Goal: Leave review/rating: Leave review/rating

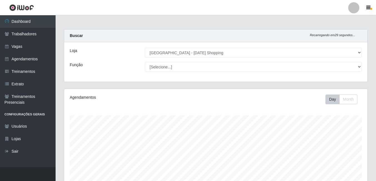
select select "471"
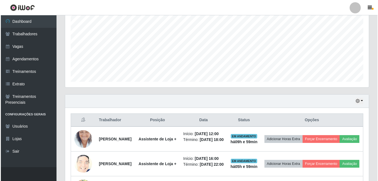
scroll to position [200, 0]
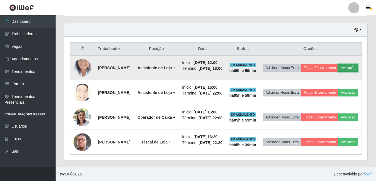
click at [338, 65] on button "Avaliação" at bounding box center [348, 68] width 20 height 8
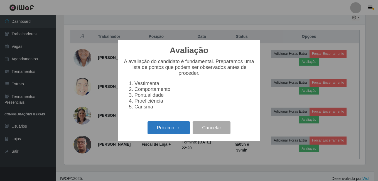
click at [169, 133] on button "Próximo →" at bounding box center [168, 127] width 42 height 13
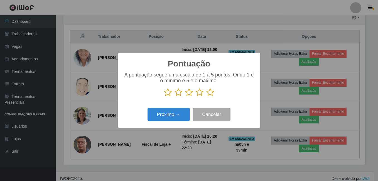
click at [190, 93] on icon at bounding box center [189, 92] width 8 height 8
click at [185, 96] on input "radio" at bounding box center [185, 96] width 0 height 0
click at [182, 115] on button "Próximo →" at bounding box center [168, 114] width 42 height 13
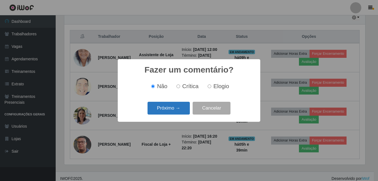
click at [182, 108] on button "Próximo →" at bounding box center [168, 108] width 42 height 13
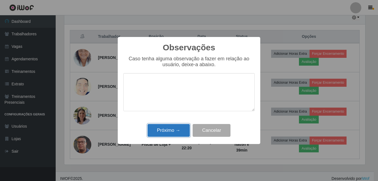
click at [179, 130] on button "Próximo →" at bounding box center [168, 130] width 42 height 13
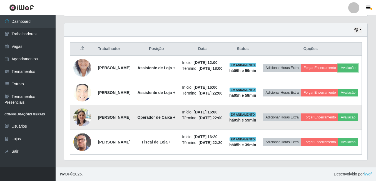
scroll to position [228, 0]
click at [338, 113] on button "Avaliação" at bounding box center [348, 117] width 20 height 8
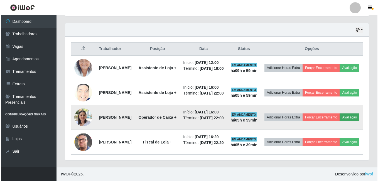
scroll to position [115, 300]
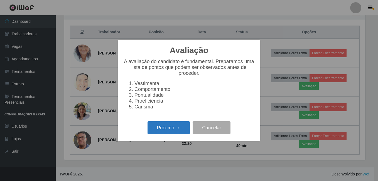
click at [173, 129] on button "Próximo →" at bounding box center [168, 127] width 42 height 13
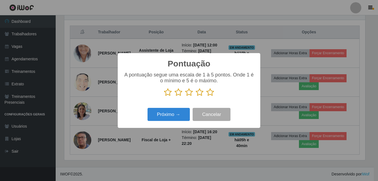
click at [198, 93] on icon at bounding box center [199, 92] width 8 height 8
click at [195, 96] on input "radio" at bounding box center [195, 96] width 0 height 0
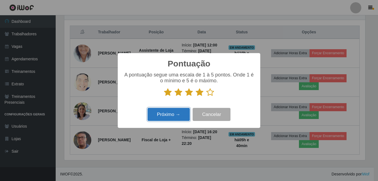
click at [171, 114] on button "Próximo →" at bounding box center [168, 114] width 42 height 13
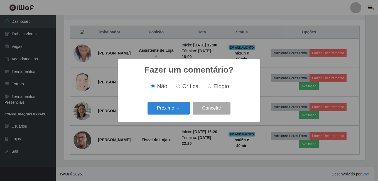
drag, startPoint x: 175, startPoint y: 110, endPoint x: 181, endPoint y: 119, distance: 10.2
click at [181, 119] on div "Fazer um comentário? × Não Crítica Elogio Próximo → Cancelar" at bounding box center [189, 90] width 142 height 62
click at [174, 111] on button "Próximo →" at bounding box center [168, 108] width 42 height 13
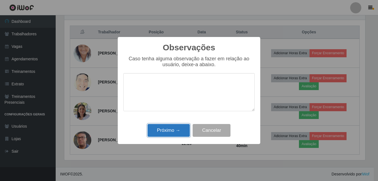
click at [177, 132] on button "Próximo →" at bounding box center [168, 130] width 42 height 13
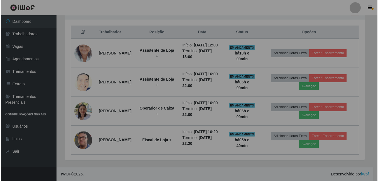
scroll to position [115, 303]
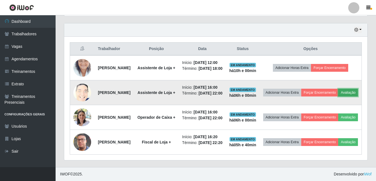
click at [338, 89] on button "Avaliação" at bounding box center [348, 93] width 20 height 8
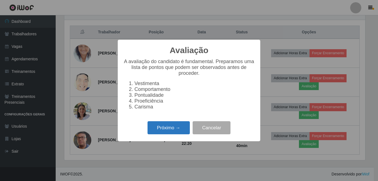
click at [163, 133] on button "Próximo →" at bounding box center [168, 127] width 42 height 13
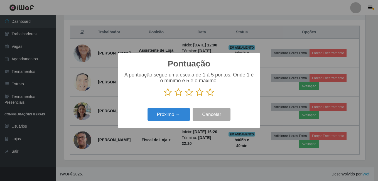
scroll to position [277867, 277682]
click at [178, 116] on button "Próximo →" at bounding box center [168, 114] width 42 height 13
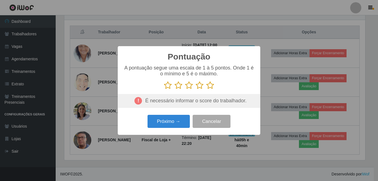
click at [200, 86] on icon at bounding box center [199, 85] width 8 height 8
click at [195, 90] on input "radio" at bounding box center [195, 90] width 0 height 0
drag, startPoint x: 210, startPoint y: 85, endPoint x: 206, endPoint y: 89, distance: 6.1
click at [210, 85] on icon at bounding box center [210, 85] width 8 height 8
click at [206, 90] on input "radio" at bounding box center [206, 90] width 0 height 0
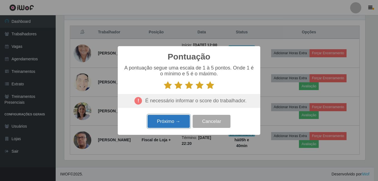
click at [172, 125] on button "Próximo →" at bounding box center [168, 121] width 42 height 13
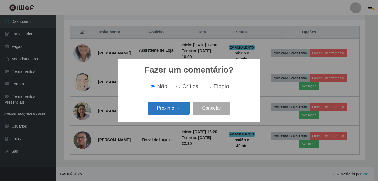
click at [175, 109] on button "Próximo →" at bounding box center [168, 108] width 42 height 13
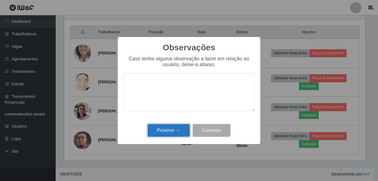
click at [178, 130] on button "Próximo →" at bounding box center [168, 130] width 42 height 13
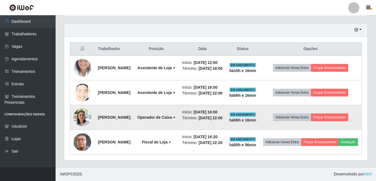
scroll to position [228, 0]
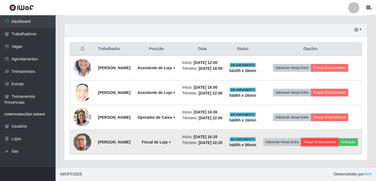
click at [339, 138] on button "Forçar Encerramento" at bounding box center [319, 142] width 37 height 8
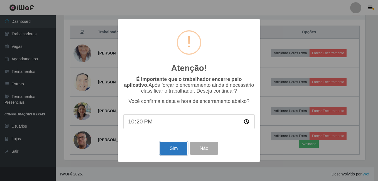
click at [168, 149] on button "Sim" at bounding box center [173, 148] width 27 height 13
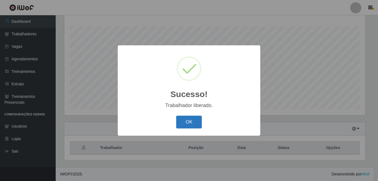
click at [189, 124] on button "OK" at bounding box center [189, 122] width 26 height 13
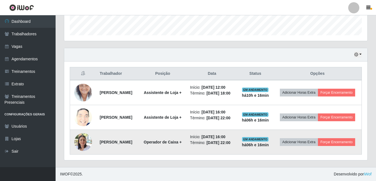
scroll to position [193, 0]
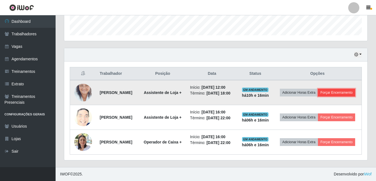
click at [327, 89] on button "Forçar Encerramento" at bounding box center [336, 93] width 37 height 8
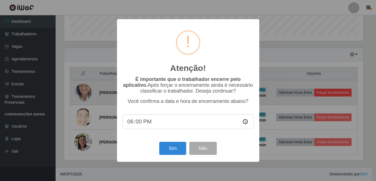
scroll to position [115, 300]
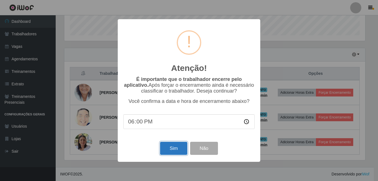
click at [171, 148] on button "Sim" at bounding box center [173, 148] width 27 height 13
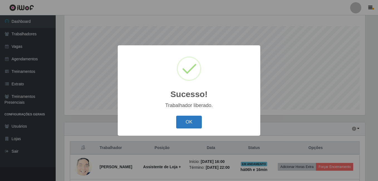
click at [188, 118] on button "OK" at bounding box center [189, 122] width 26 height 13
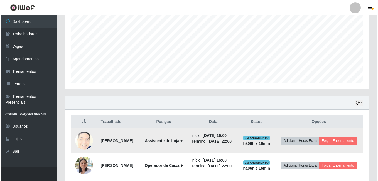
scroll to position [159, 0]
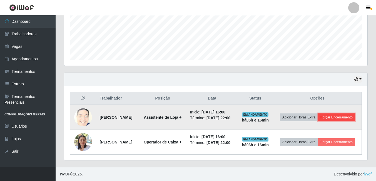
click at [319, 113] on button "Forçar Encerramento" at bounding box center [336, 117] width 37 height 8
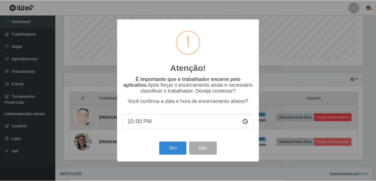
scroll to position [115, 300]
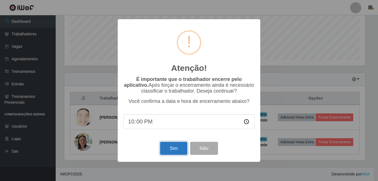
click at [173, 148] on button "Sim" at bounding box center [173, 148] width 27 height 13
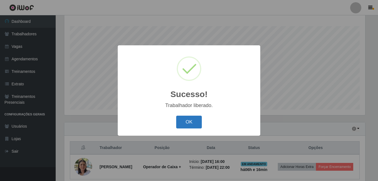
click at [181, 122] on button "OK" at bounding box center [189, 122] width 26 height 13
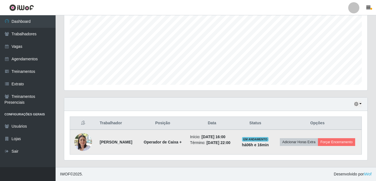
scroll to position [0, 0]
click at [319, 140] on button "Forçar Encerramento" at bounding box center [336, 142] width 37 height 8
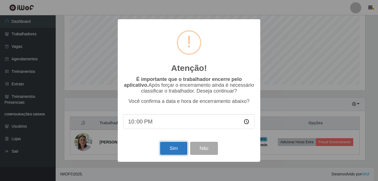
click at [178, 150] on button "Sim" at bounding box center [173, 148] width 27 height 13
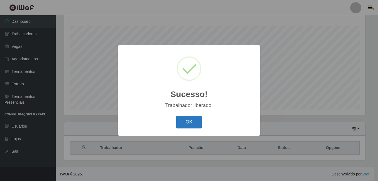
click at [183, 122] on button "OK" at bounding box center [189, 122] width 26 height 13
